Goal: Communication & Community: Share content

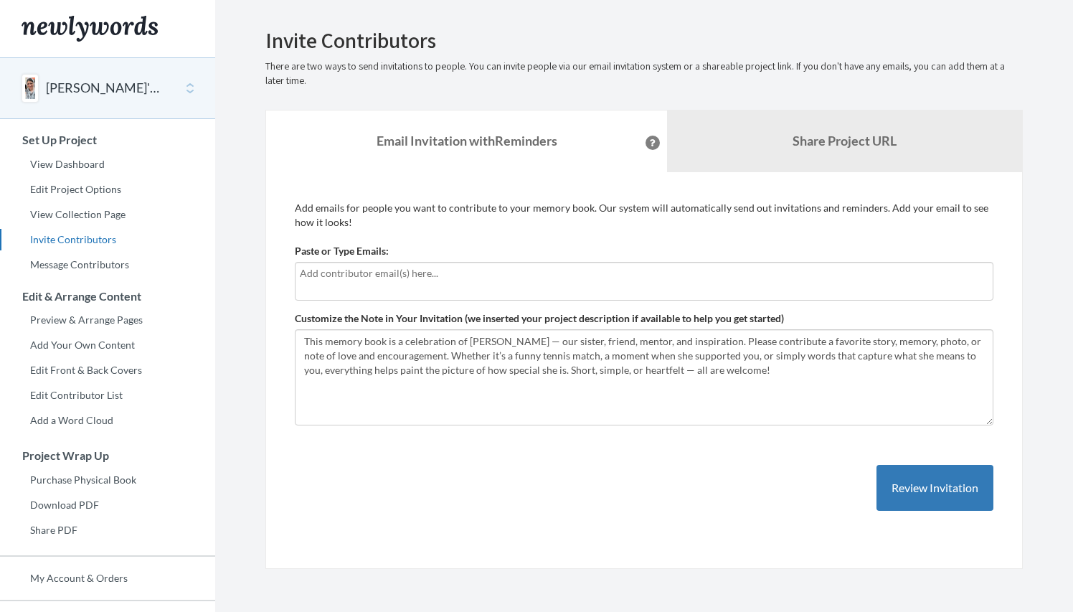
click at [339, 276] on input "text" at bounding box center [644, 273] width 689 height 16
click at [590, 227] on p "Add emails for people you want to contribute to your memory book. Our system wi…" at bounding box center [644, 215] width 699 height 29
click at [533, 286] on div at bounding box center [644, 281] width 699 height 39
click at [505, 540] on div "Add emails for people you want to contribute to your memory book. Our system wi…" at bounding box center [644, 371] width 758 height 398
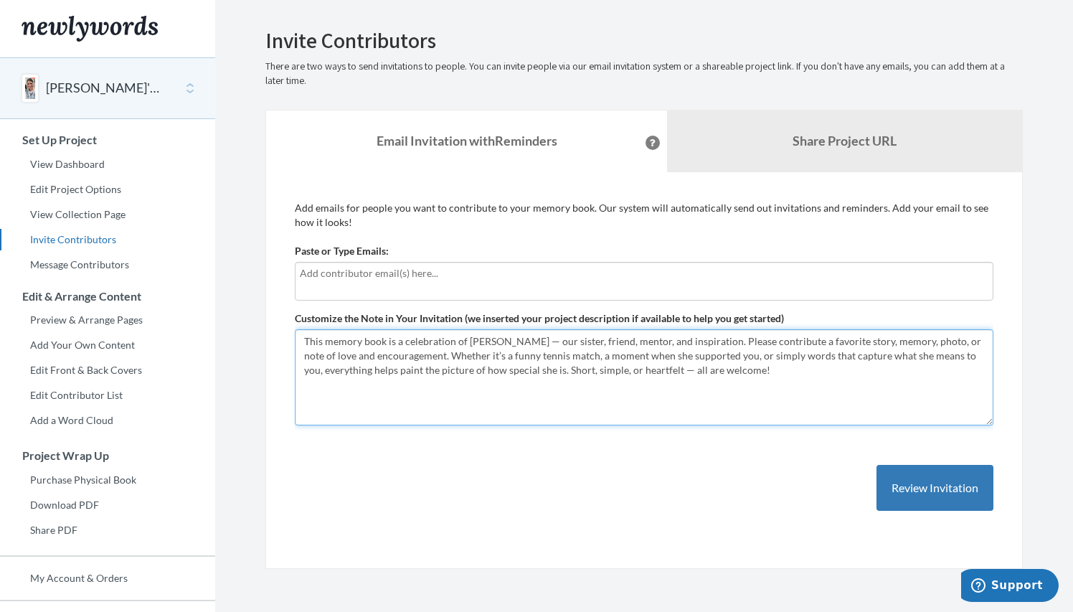
click at [438, 378] on textarea "This memory book is a celebration of Kelli — our sister, friend, mentor, and in…" at bounding box center [644, 377] width 699 height 96
paste textarea "Dear friends, I hope this note finds you well. I’m reaching out with a very spe…"
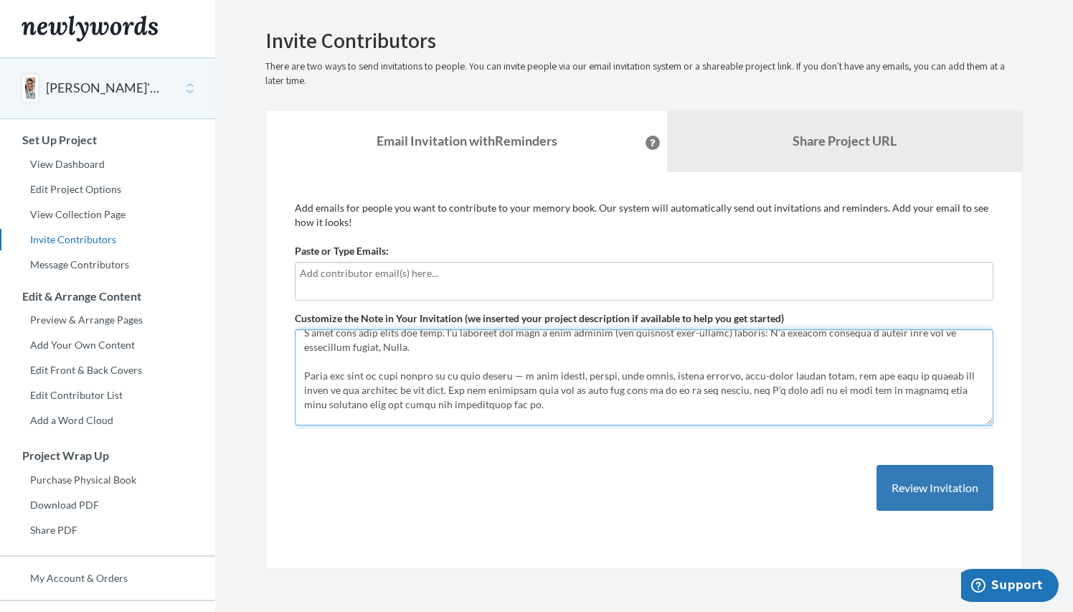
scroll to position [38, 0]
click at [669, 374] on textarea "This memory book is a celebration of Kelli — our sister, friend, mentor, and in…" at bounding box center [644, 377] width 699 height 96
drag, startPoint x: 664, startPoint y: 377, endPoint x: 612, endPoint y: 375, distance: 51.7
click at [612, 375] on textarea "This memory book is a celebration of Kelli — our sister, friend, mentor, and in…" at bounding box center [644, 377] width 699 height 96
click at [613, 375] on textarea "This memory book is a celebration of Kelli — our sister, friend, mentor, and in…" at bounding box center [644, 377] width 699 height 96
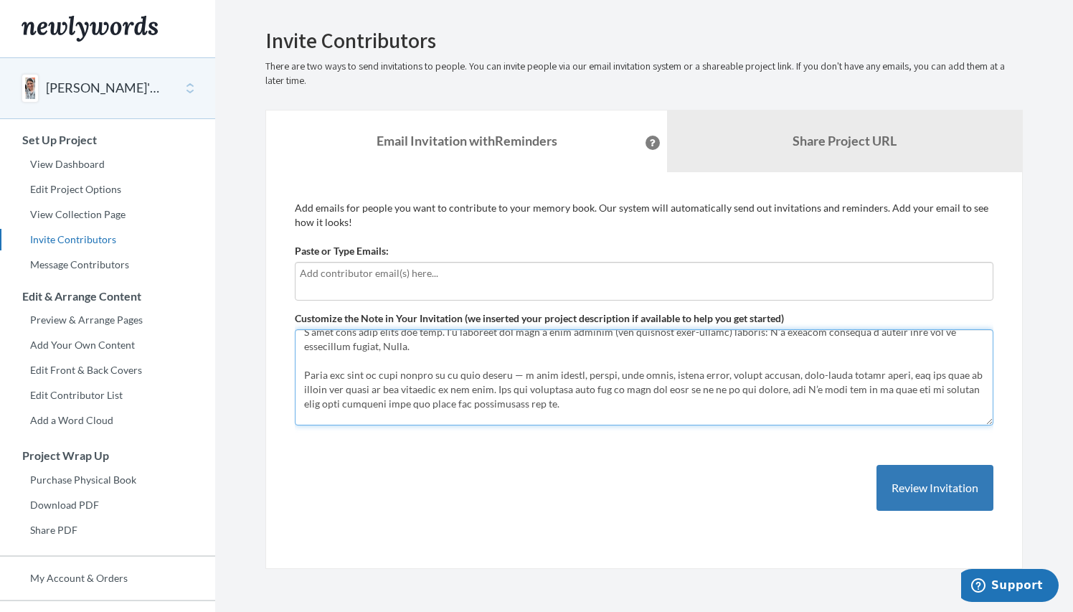
drag, startPoint x: 663, startPoint y: 377, endPoint x: 619, endPoint y: 379, distance: 44.5
click at [619, 379] on textarea "This memory book is a celebration of Kelli — our sister, friend, mentor, and in…" at bounding box center [644, 377] width 699 height 96
click at [702, 361] on textarea "This memory book is a celebration of Kelli — our sister, friend, mentor, and in…" at bounding box center [644, 377] width 699 height 96
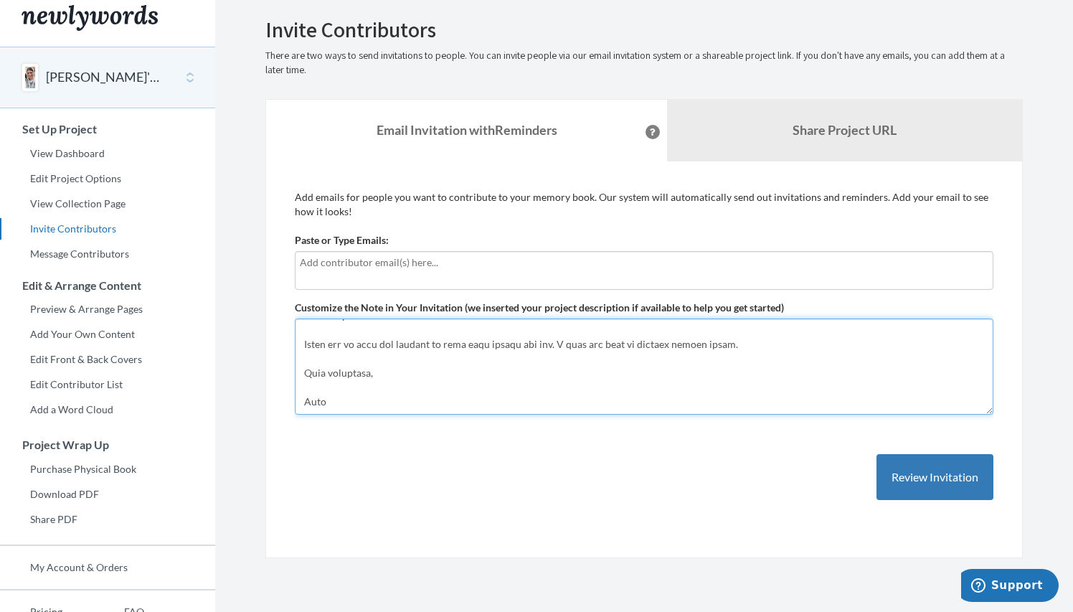
scroll to position [273, 0]
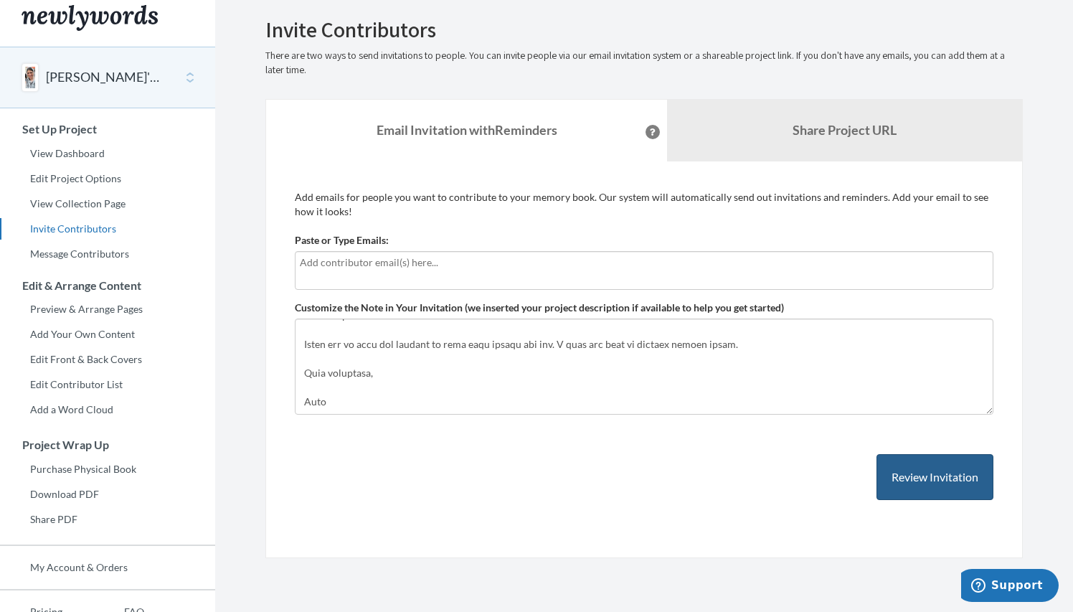
click at [906, 479] on button "Review Invitation" at bounding box center [935, 477] width 117 height 47
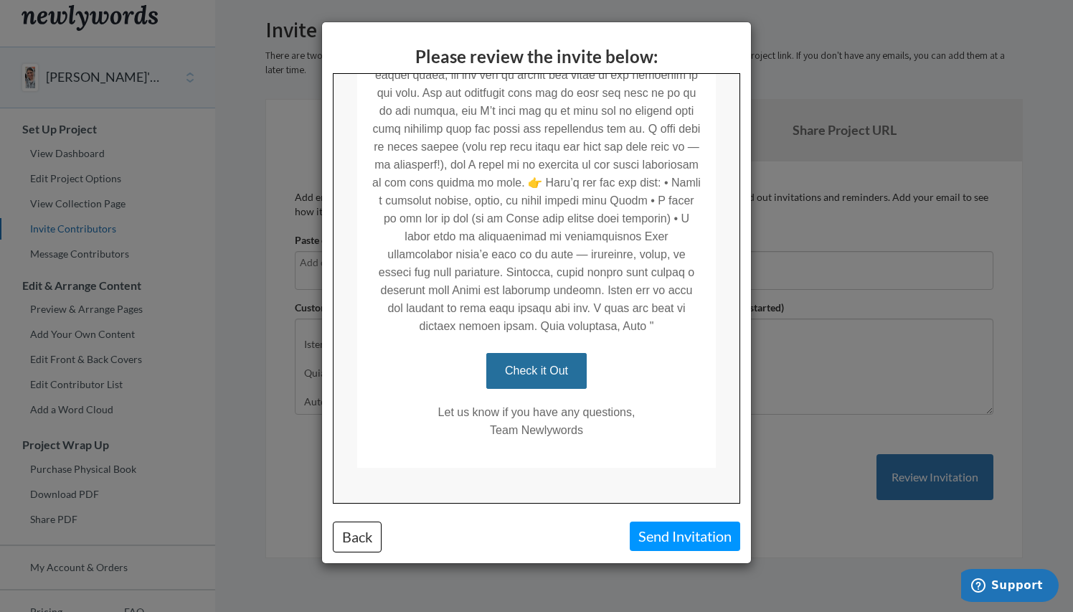
scroll to position [626, 0]
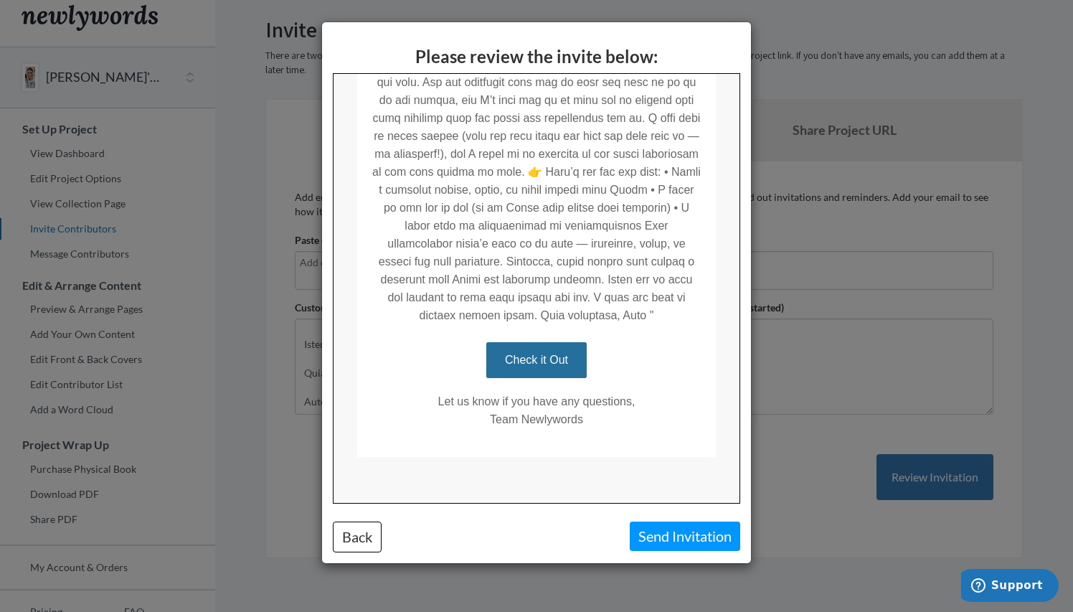
click at [676, 531] on button "Send Invitation" at bounding box center [685, 536] width 111 height 29
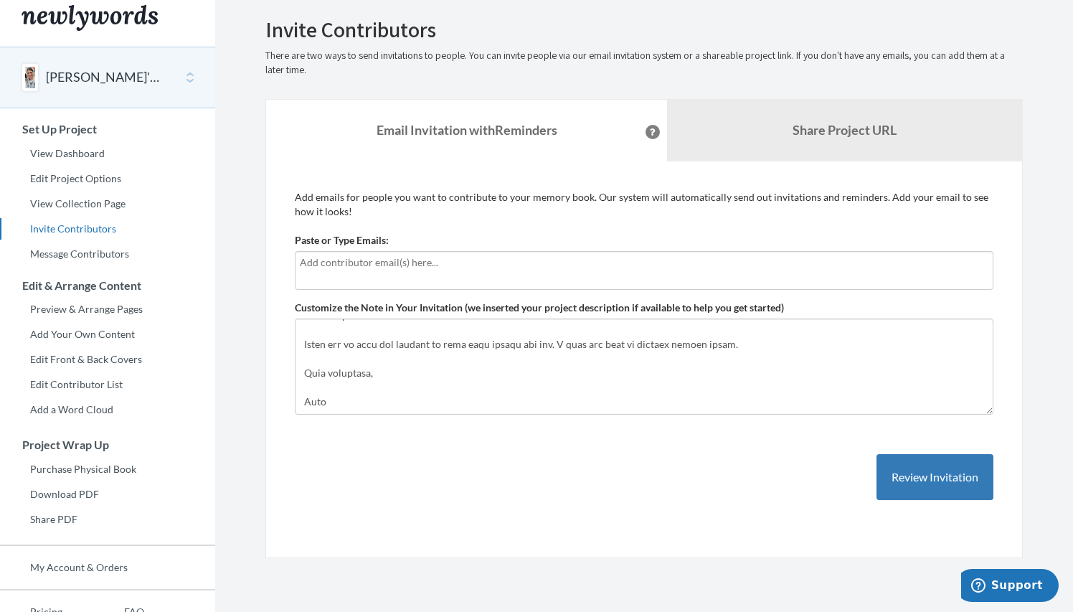
click at [554, 276] on div at bounding box center [644, 270] width 699 height 39
click at [495, 258] on input "text" at bounding box center [644, 263] width 689 height 16
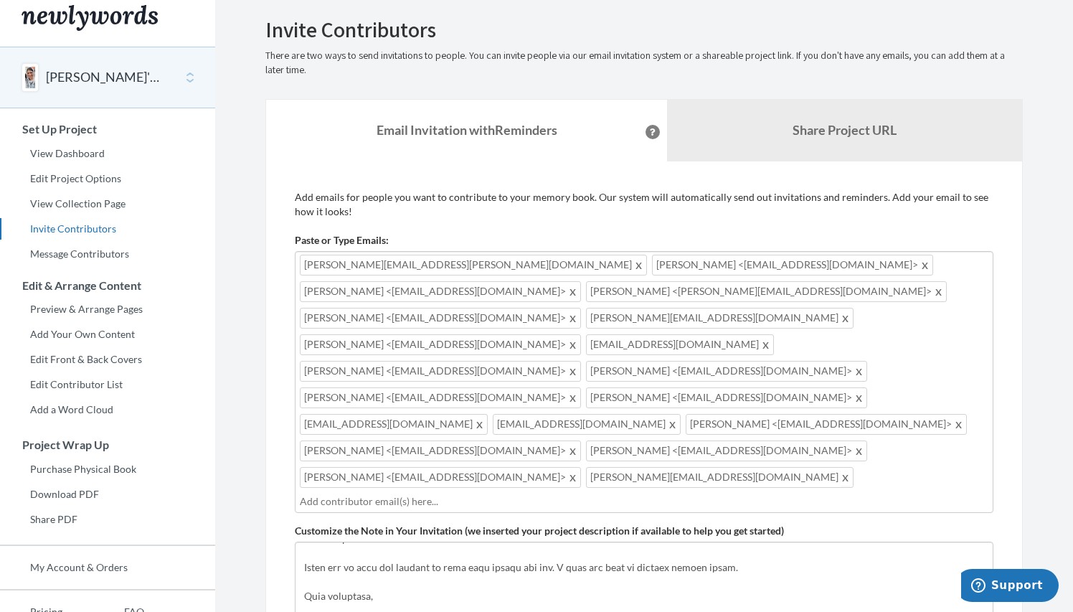
click at [841, 469] on span at bounding box center [846, 477] width 11 height 17
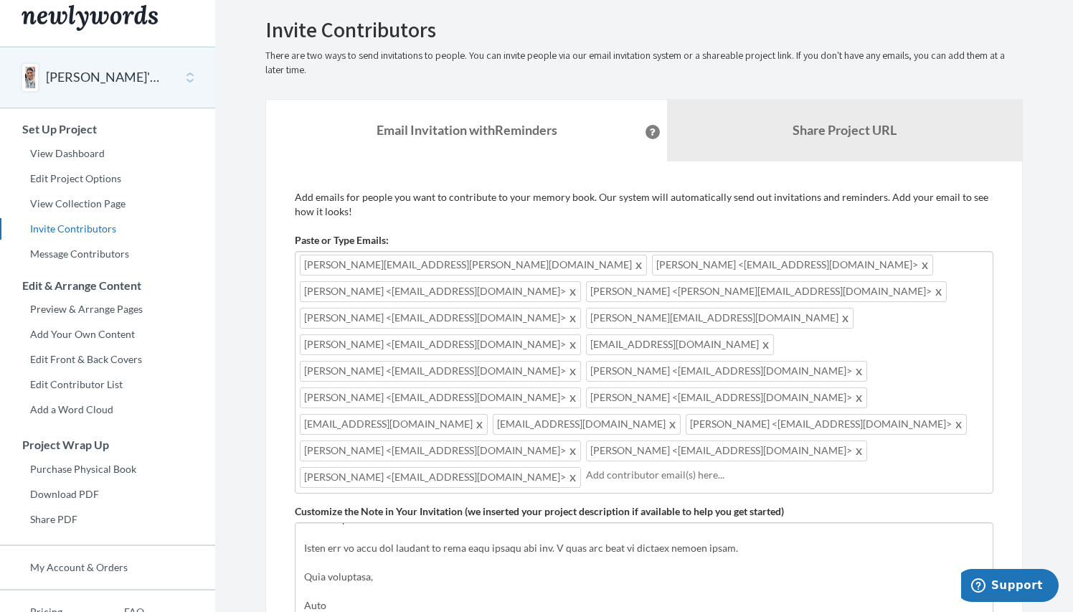
click at [654, 467] on input "text" at bounding box center [787, 475] width 403 height 16
click at [761, 336] on span at bounding box center [766, 344] width 11 height 17
click at [701, 467] on input "text" at bounding box center [741, 475] width 496 height 16
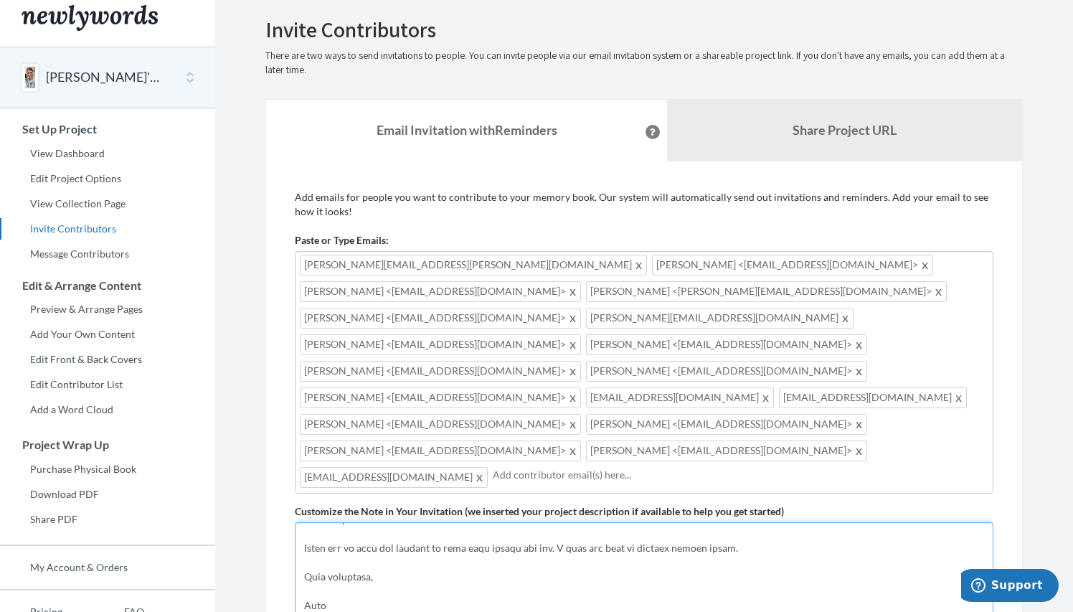
click at [651, 551] on textarea "This memory book is a celebration of Kelli — our sister, friend, mentor, and in…" at bounding box center [644, 570] width 699 height 96
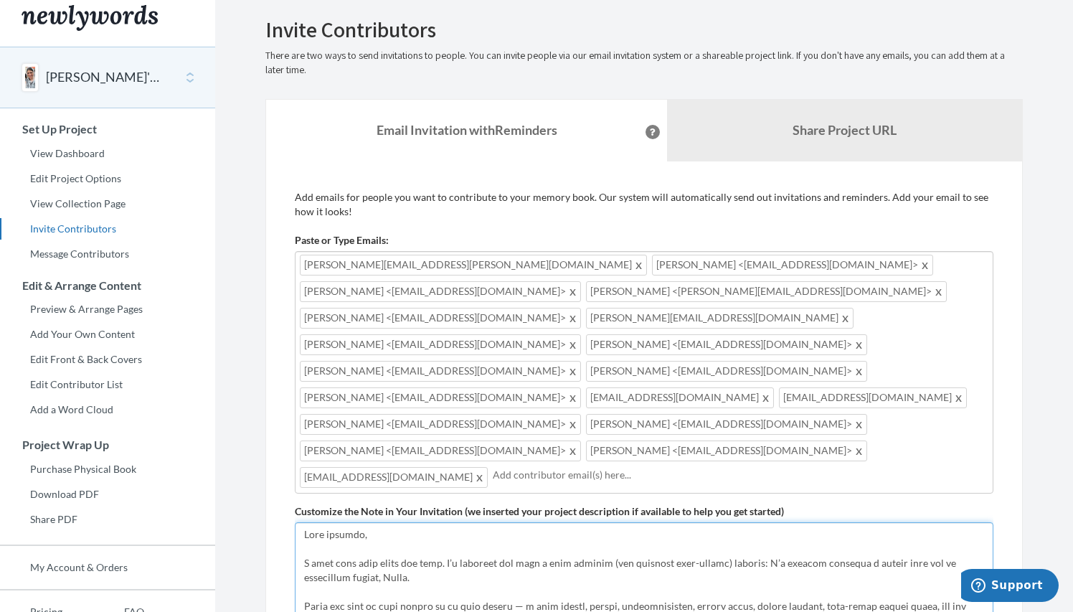
scroll to position [0, 0]
click at [344, 522] on textarea "This memory book is a celebration of Kelli — our sister, friend, mentor, and in…" at bounding box center [644, 570] width 699 height 96
click at [340, 522] on textarea "This memory book is a celebration of Kelli — our sister, friend, mentor, and in…" at bounding box center [644, 570] width 699 height 96
drag, startPoint x: 338, startPoint y: 472, endPoint x: 257, endPoint y: 471, distance: 81.1
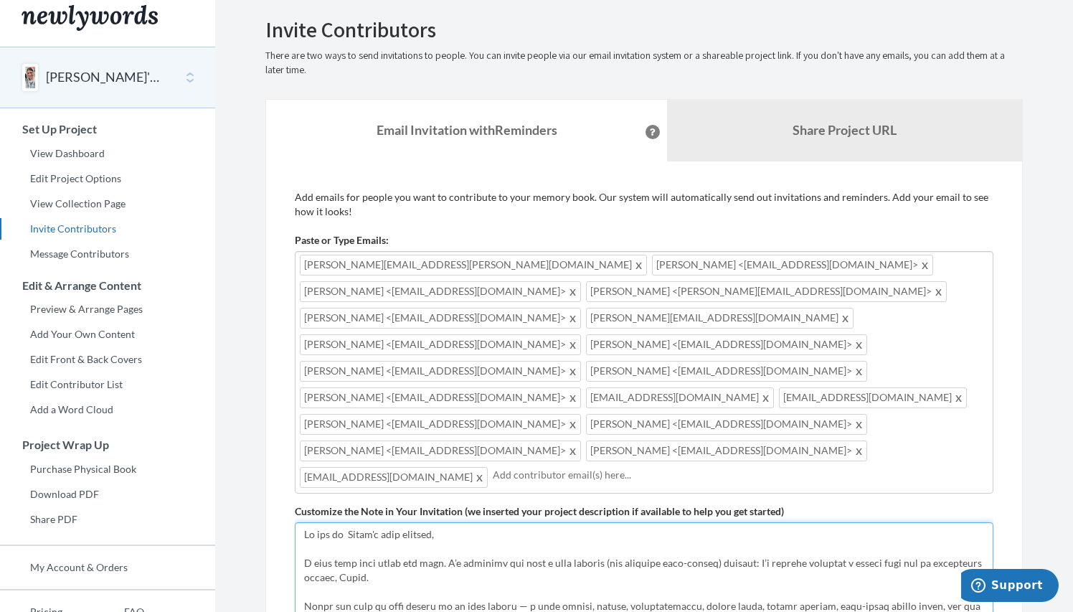
click at [257, 472] on div "Emails have been sent! Invite Contributors There are two ways to send invitatio…" at bounding box center [644, 390] width 779 height 744
click at [306, 522] on textarea "This memory book is a celebration of Kelli — our sister, friend, mentor, and in…" at bounding box center [644, 570] width 699 height 96
click at [403, 522] on textarea "This memory book is a celebration of Kelli — our sister, friend, mentor, and in…" at bounding box center [644, 570] width 699 height 96
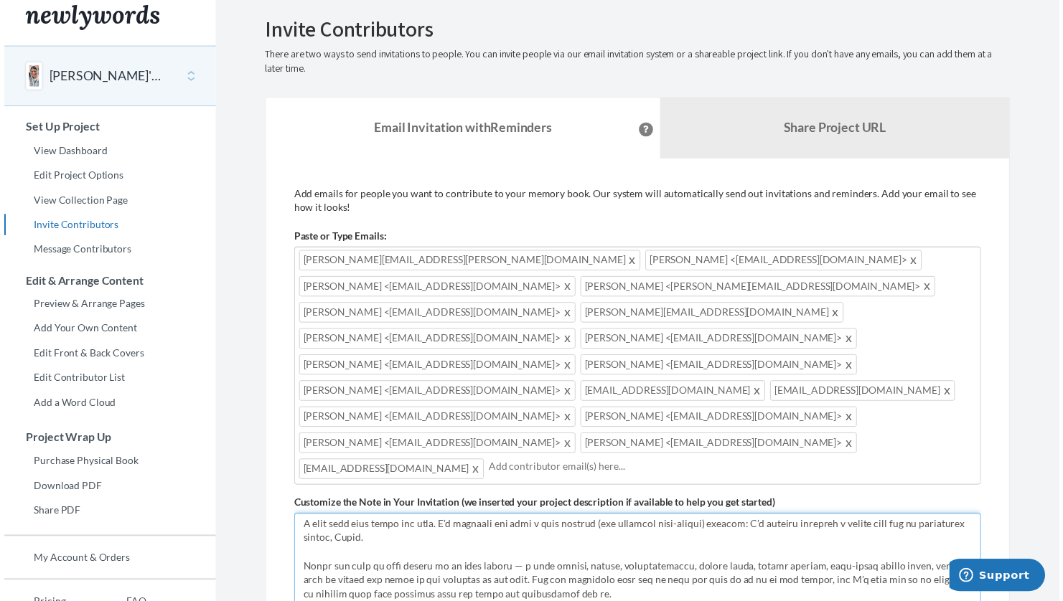
scroll to position [31, 0]
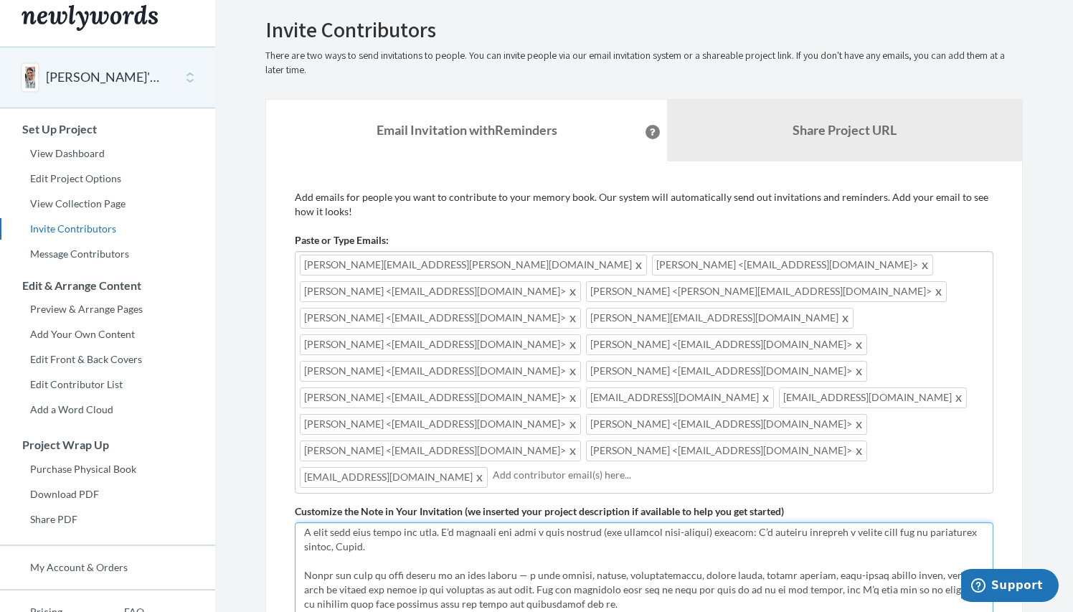
click at [843, 522] on textarea "This memory book is a celebration of Kelli — our sister, friend, mentor, and in…" at bounding box center [644, 570] width 699 height 96
type textarea "Dear Kelli's best friends, I hope this note finds you well. I’m reaching out wi…"
click at [845, 136] on b "Share Project URL" at bounding box center [845, 130] width 104 height 16
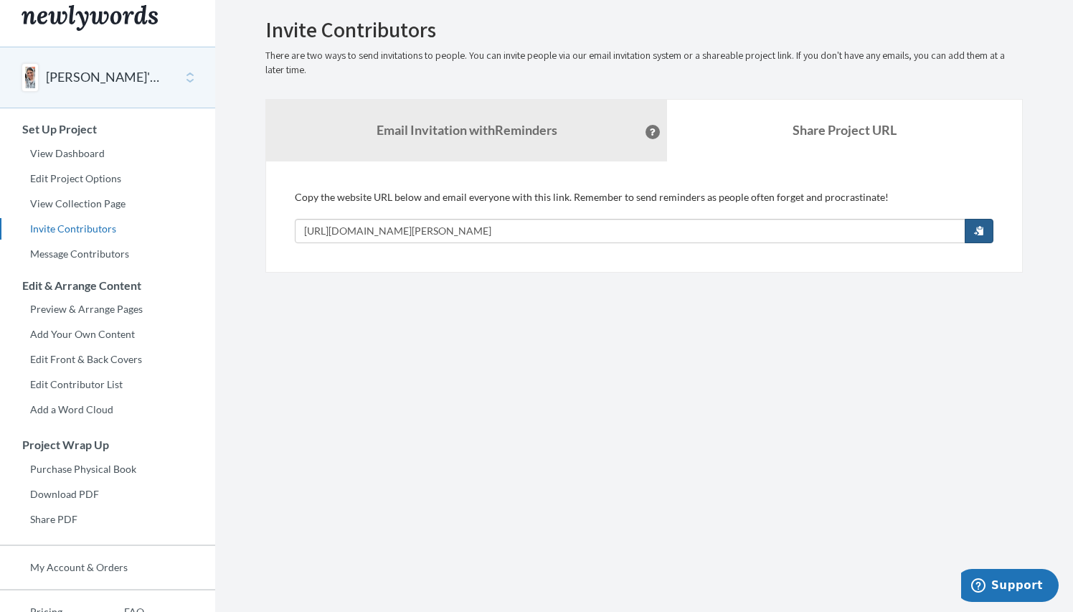
click at [985, 229] on button "button" at bounding box center [979, 231] width 29 height 24
click at [509, 129] on strong "Email Invitation with Reminders" at bounding box center [467, 130] width 181 height 16
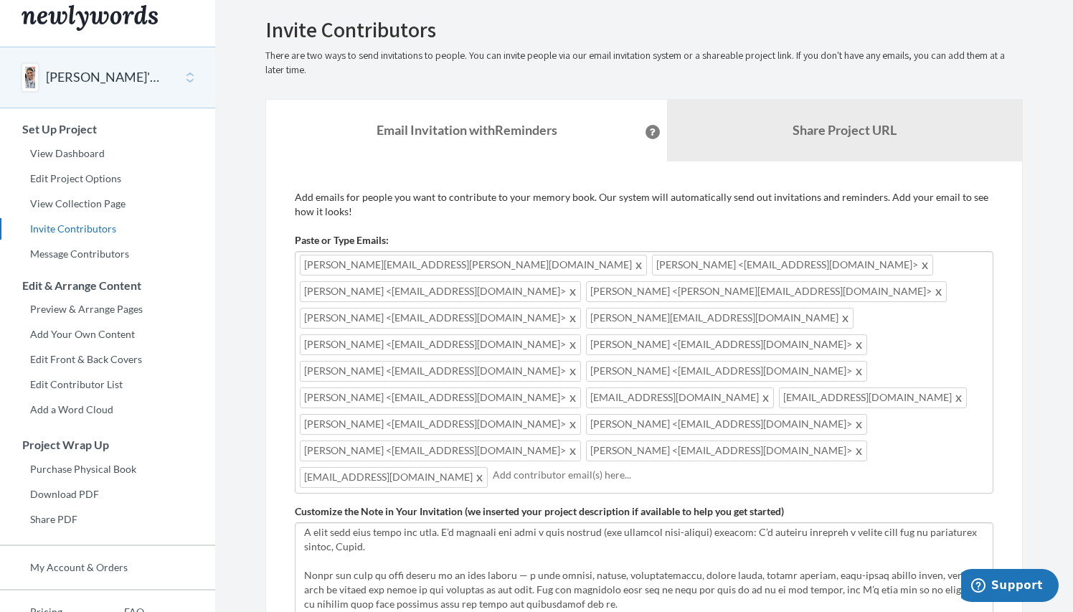
click at [774, 467] on input "text" at bounding box center [741, 475] width 496 height 16
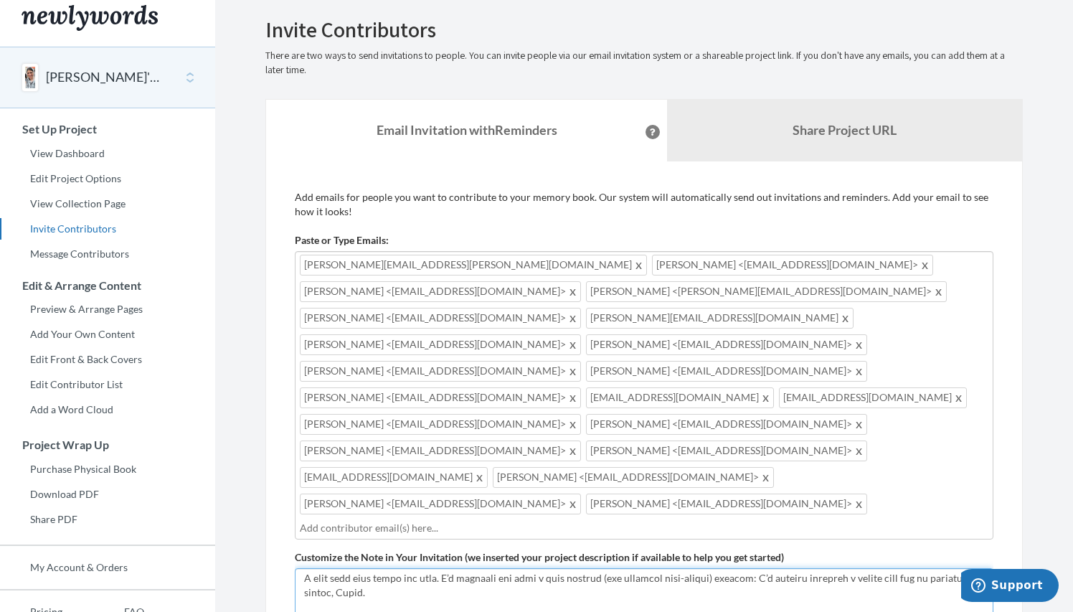
click at [734, 568] on textarea "This memory book is a celebration of Kelli — our sister, friend, mentor, and in…" at bounding box center [644, 616] width 699 height 96
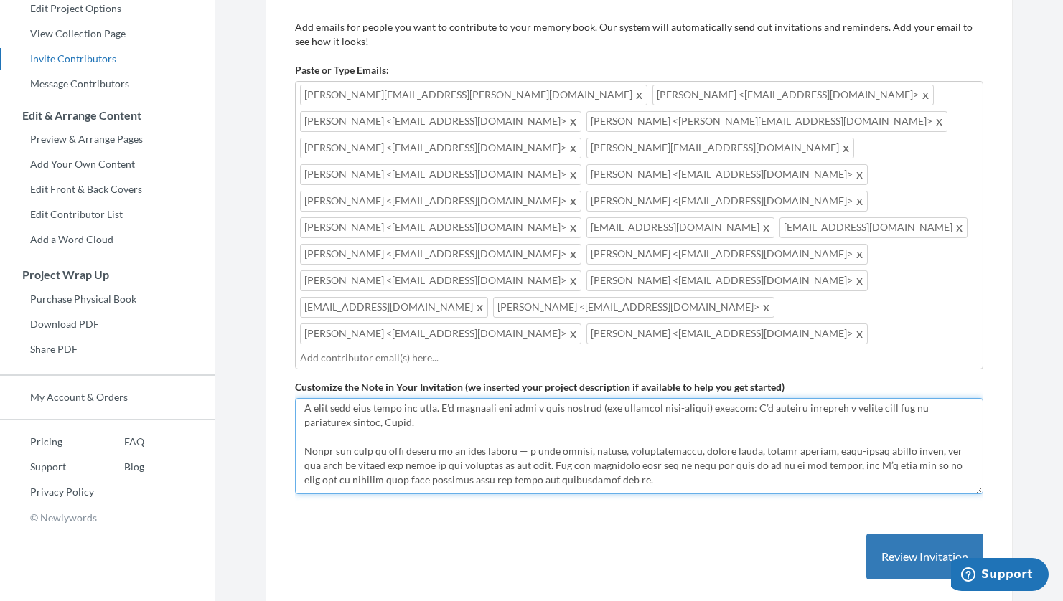
scroll to position [180, 0]
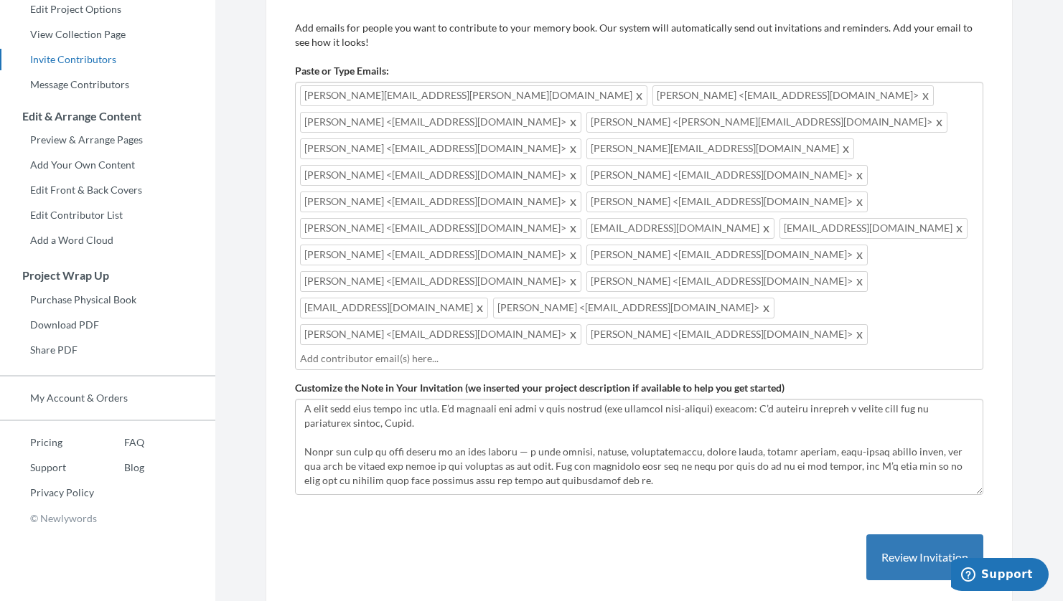
click at [255, 321] on div "Emails have been sent! Invite Contributors There are two ways to send invitatio…" at bounding box center [639, 244] width 768 height 790
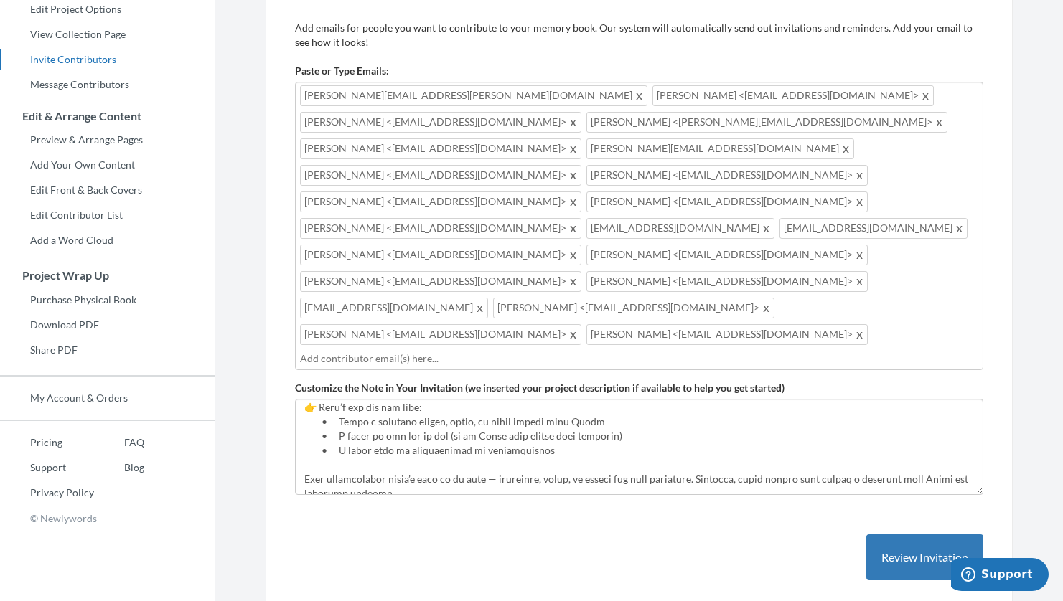
scroll to position [187, 0]
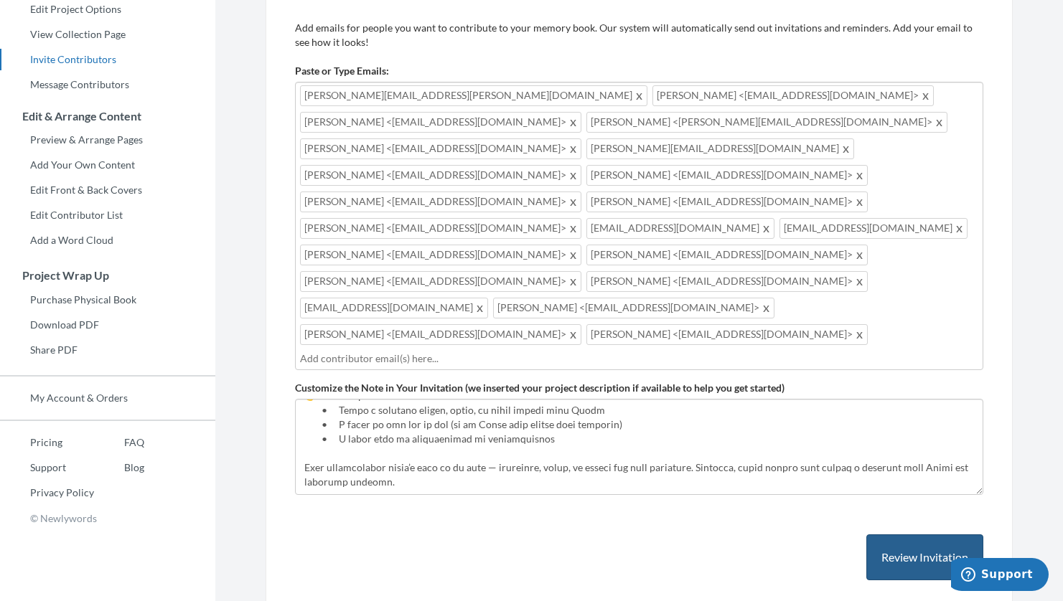
click at [882, 535] on button "Review Invitation" at bounding box center [924, 558] width 117 height 47
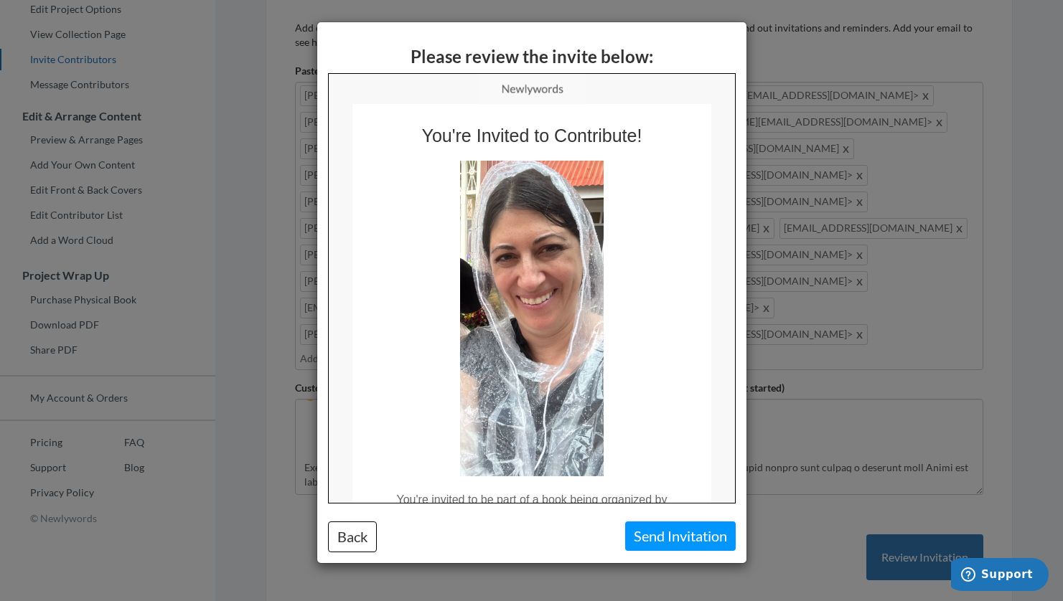
scroll to position [0, 0]
click at [672, 538] on button "Send Invitation" at bounding box center [680, 536] width 111 height 29
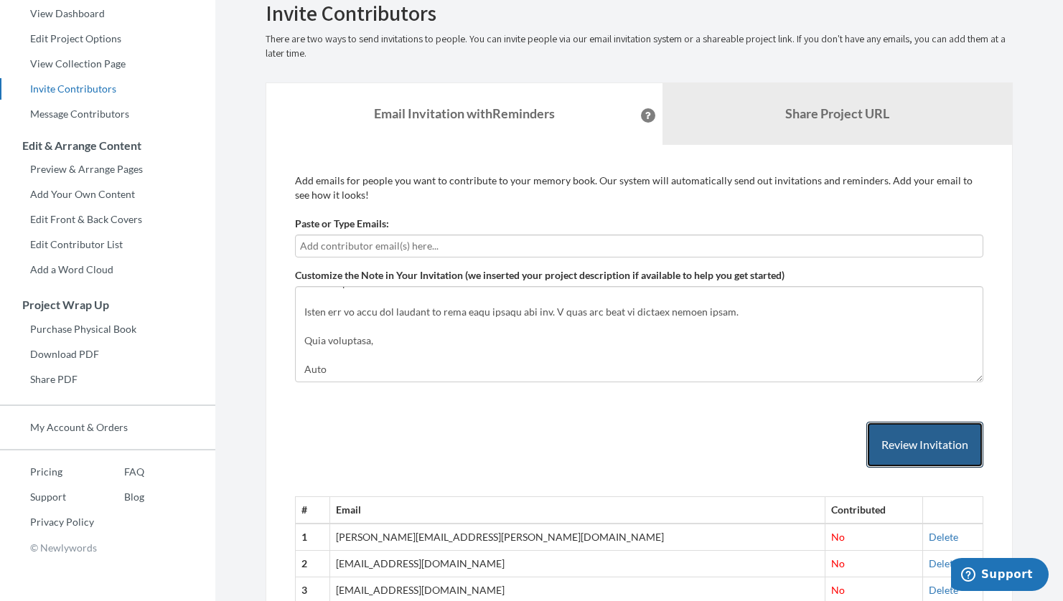
scroll to position [273, 0]
click at [111, 65] on link "View Collection Page" at bounding box center [107, 64] width 215 height 22
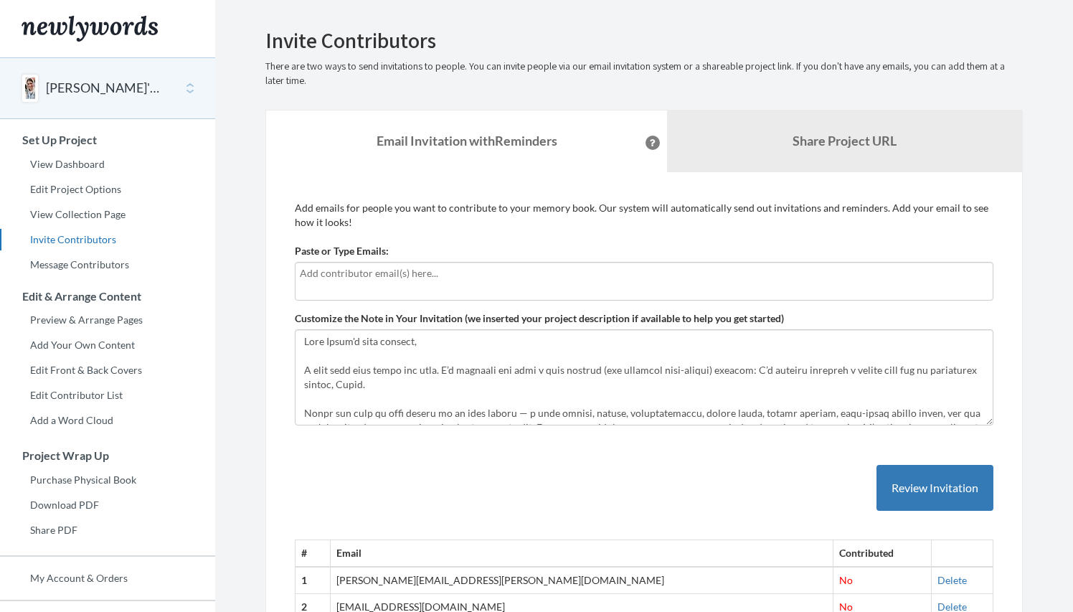
click at [363, 276] on input "text" at bounding box center [644, 273] width 689 height 16
type input "kt"
type input "[EMAIL_ADDRESS][DOMAIN_NAME]"
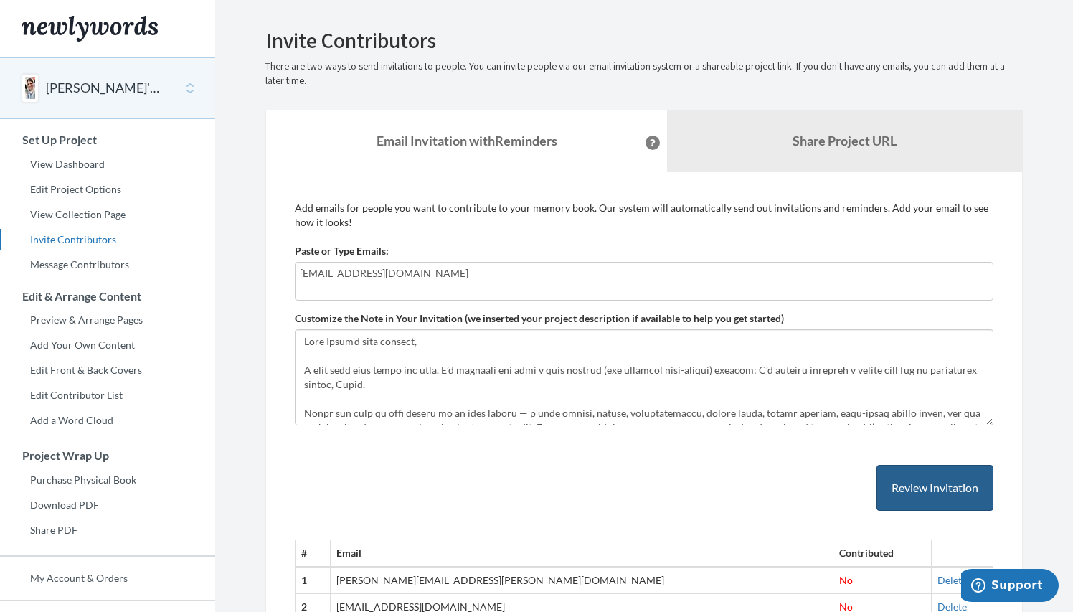
click at [950, 487] on button "Review Invitation" at bounding box center [935, 488] width 117 height 47
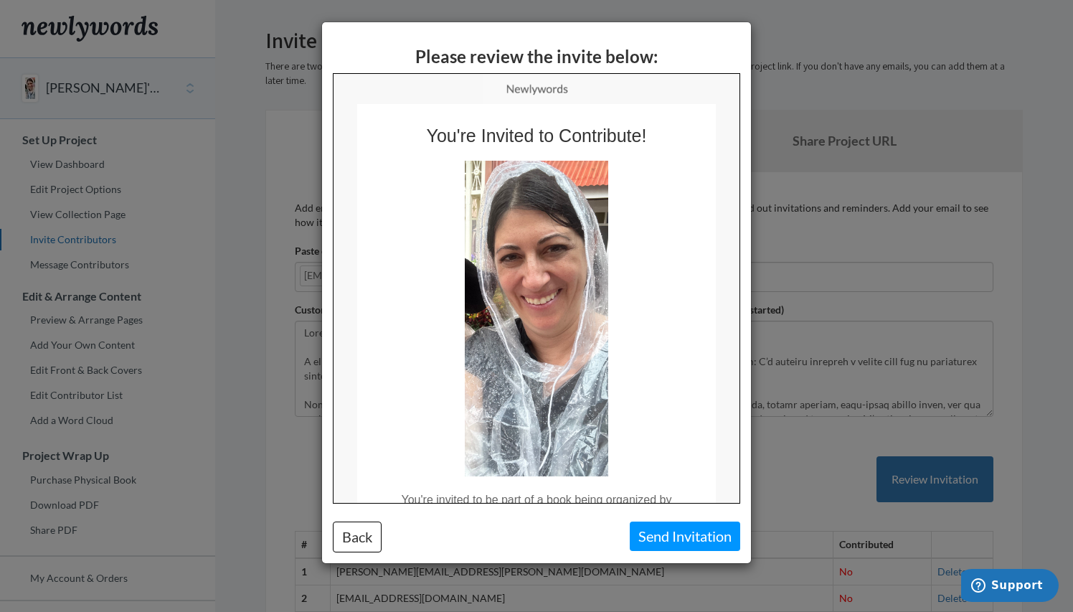
click at [702, 537] on button "Send Invitation" at bounding box center [685, 536] width 111 height 29
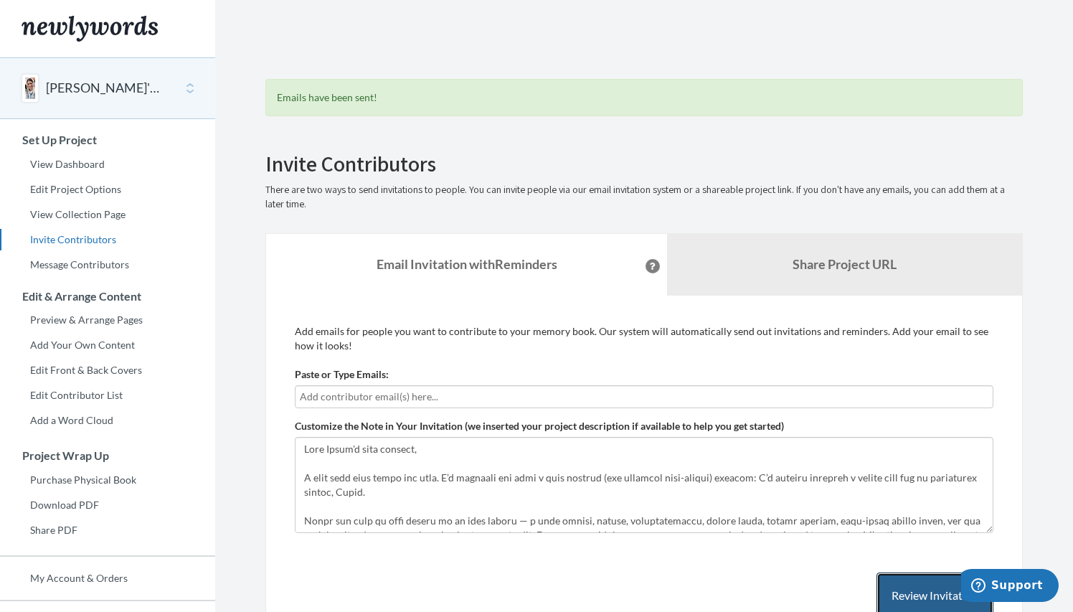
scroll to position [6, 0]
